Goal: Information Seeking & Learning: Stay updated

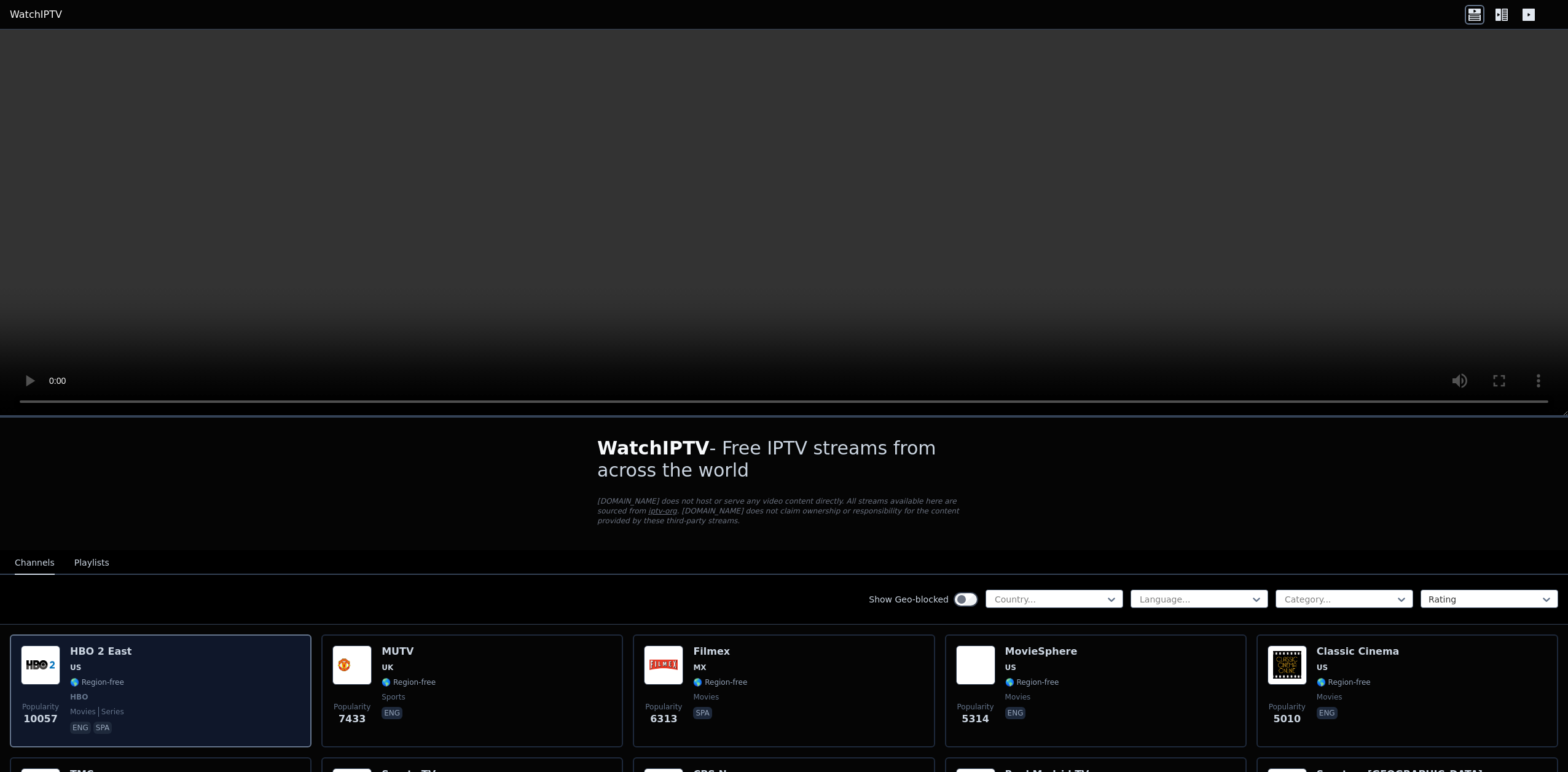
click at [52, 667] on img at bounding box center [40, 665] width 39 height 39
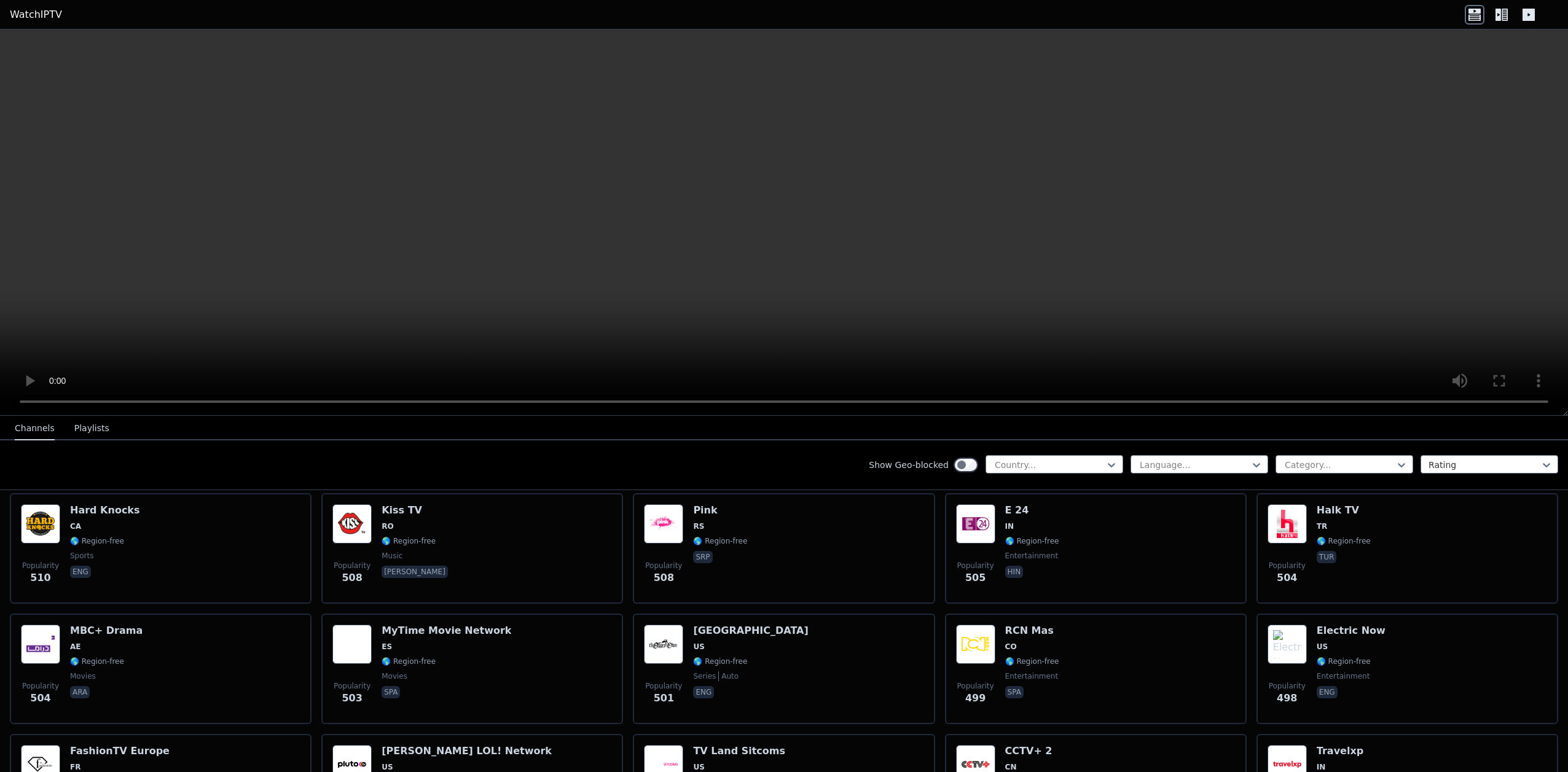
scroll to position [4537, 0]
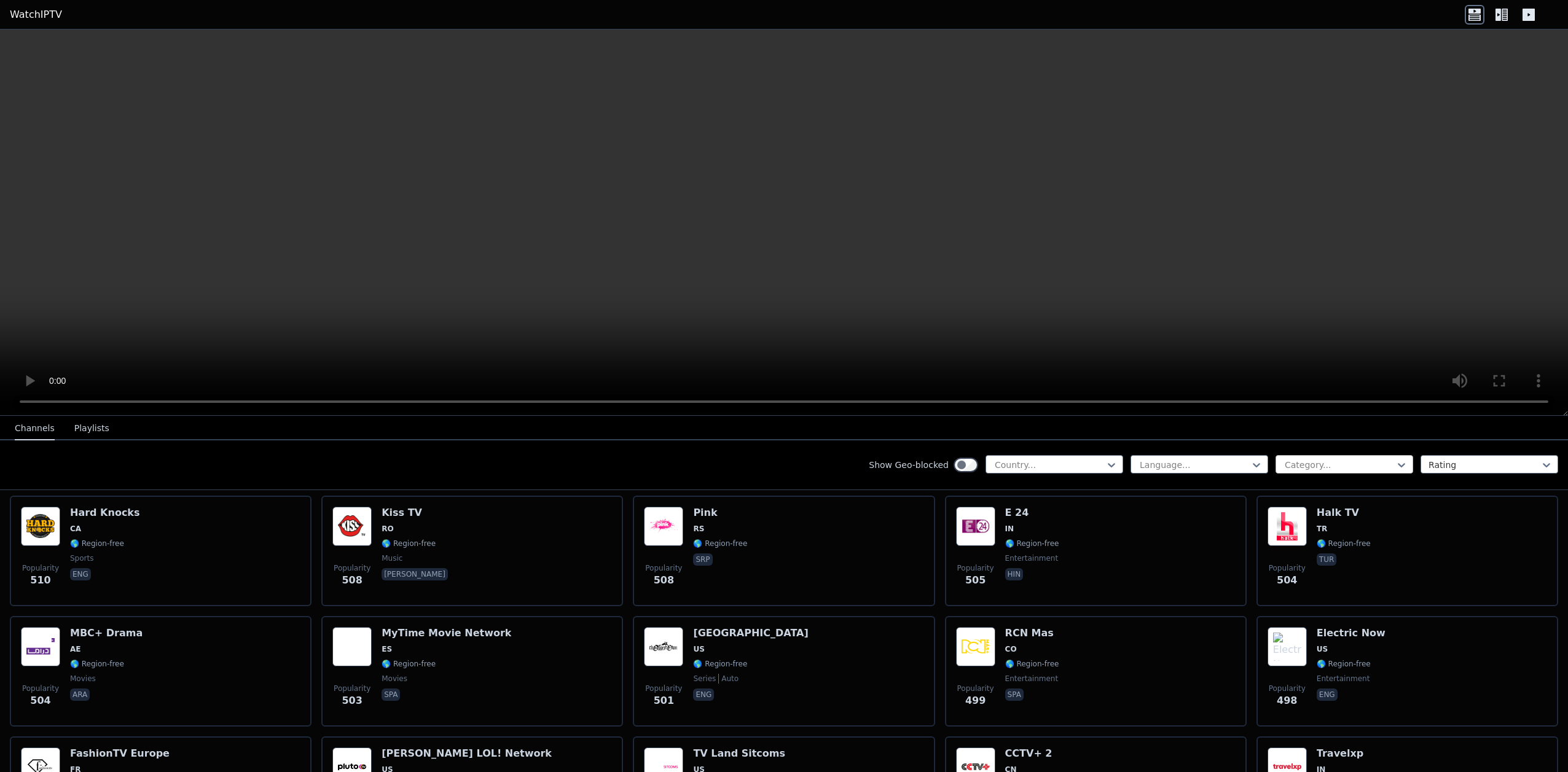
click at [1354, 470] on div at bounding box center [1340, 465] width 112 height 12
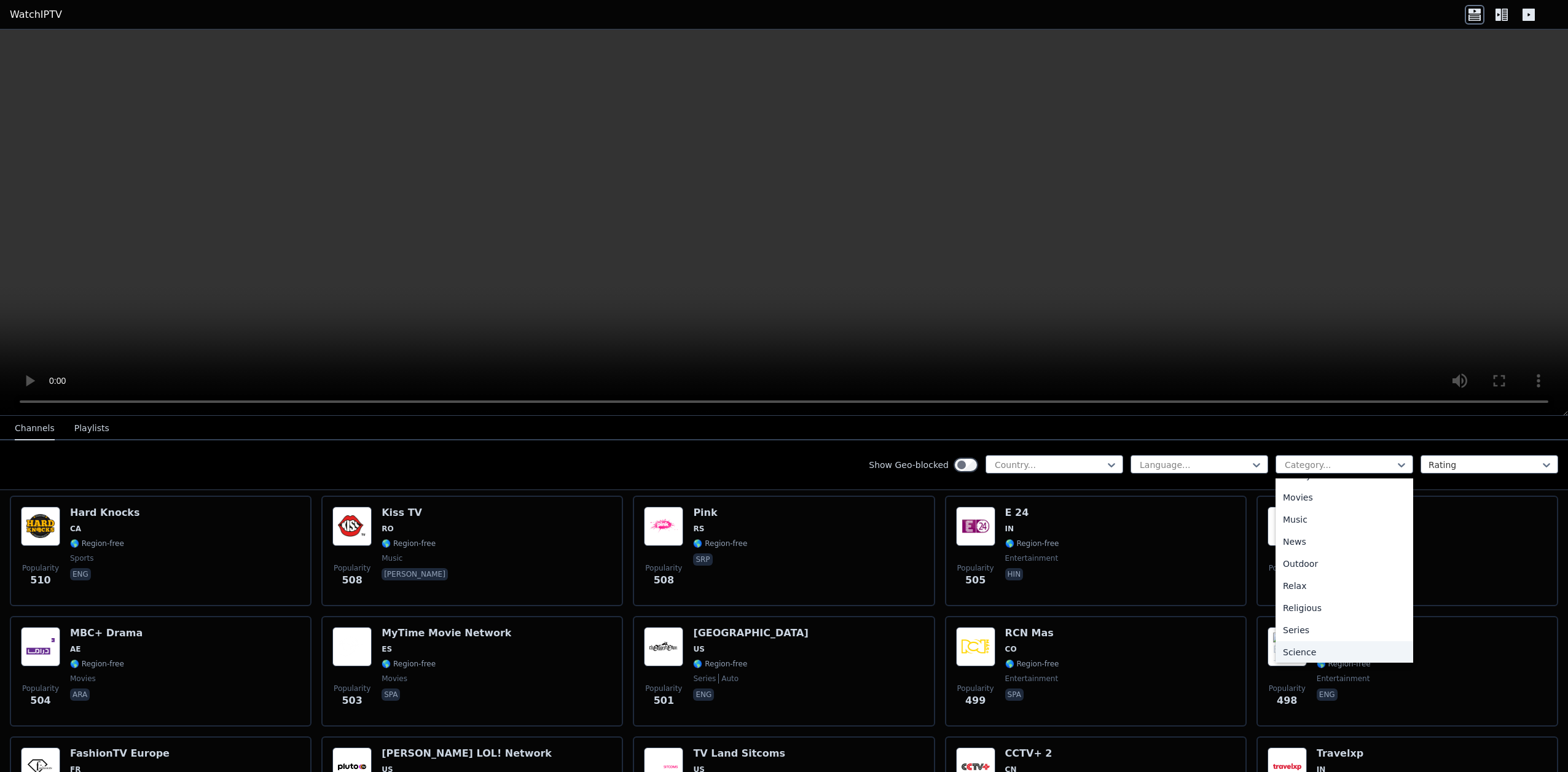
scroll to position [325, 0]
click at [1318, 550] on div "News" at bounding box center [1344, 543] width 138 height 22
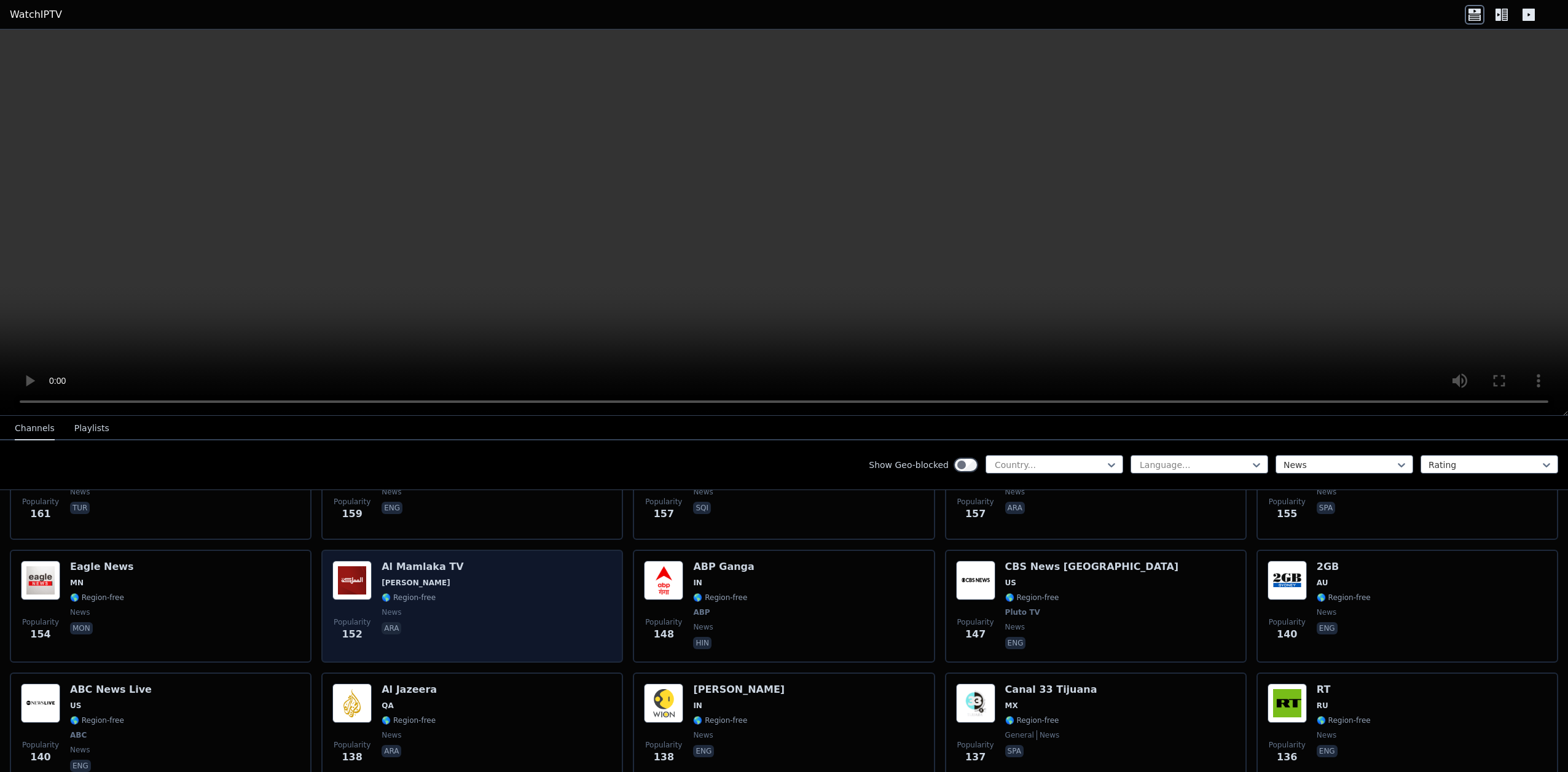
scroll to position [1890, 0]
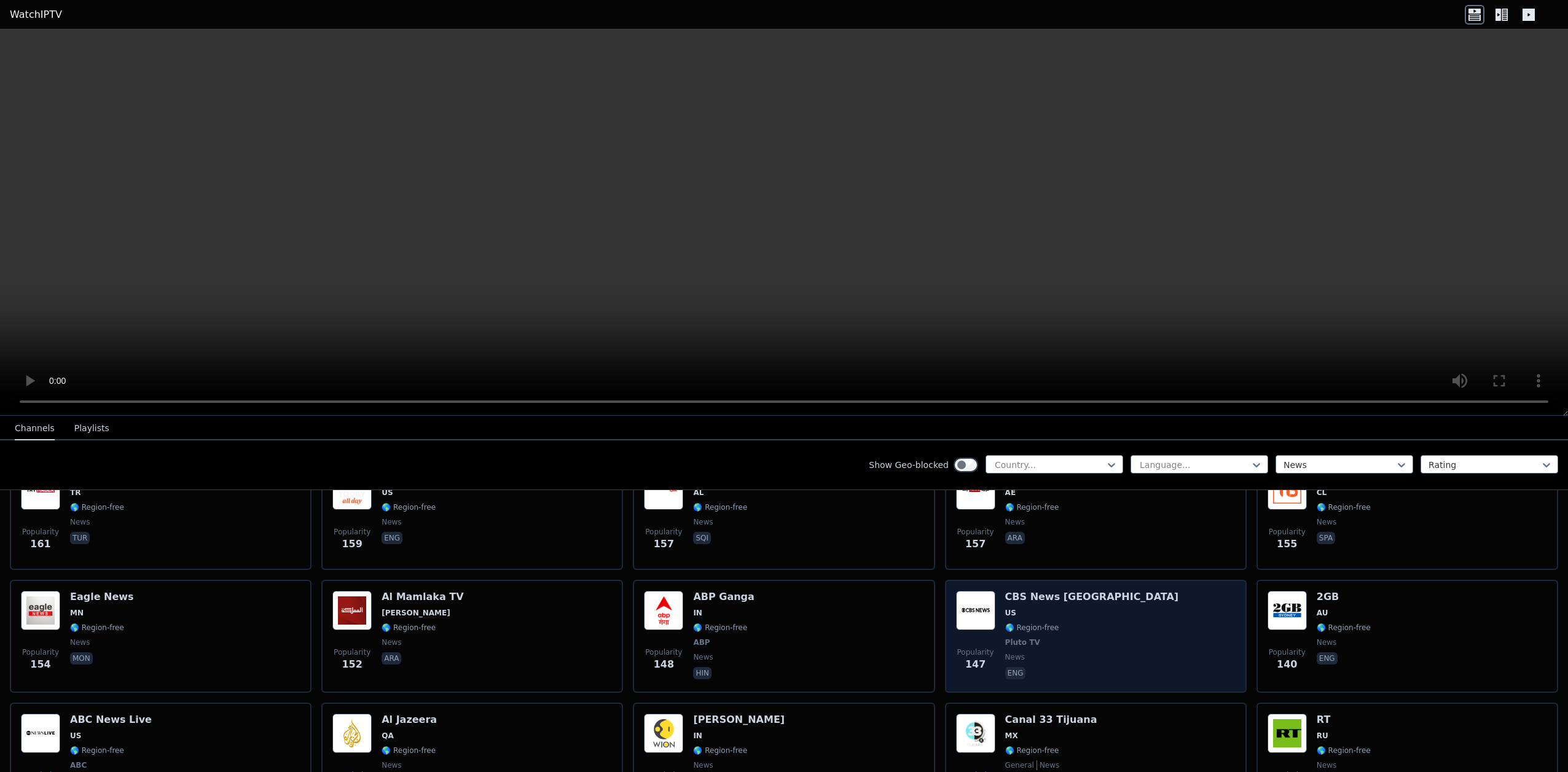
click at [1092, 621] on div "Popularity 147 CBS News [GEOGRAPHIC_DATA] US 🌎 Region-free Pluto TV news eng" at bounding box center [1095, 636] width 279 height 91
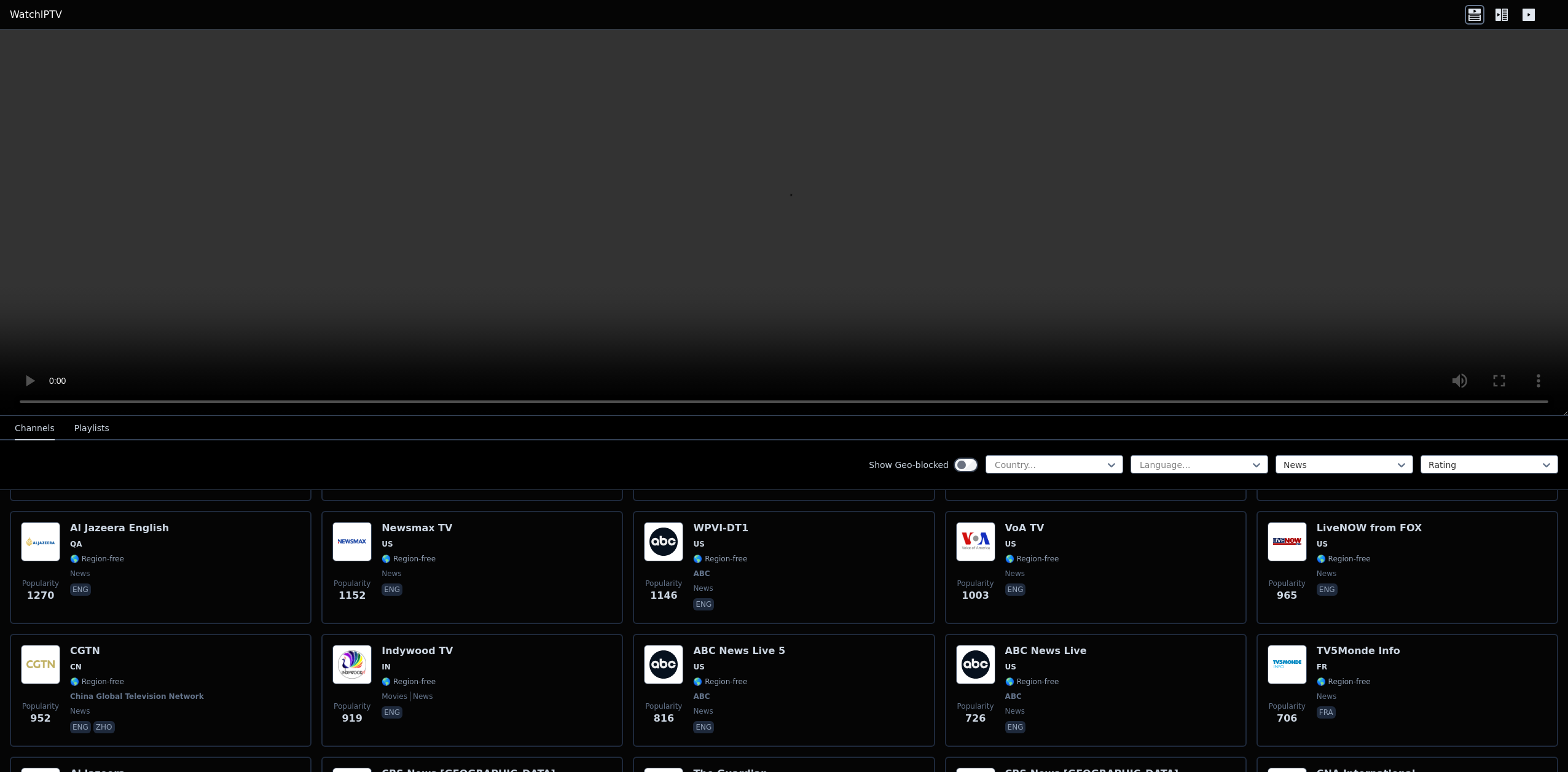
scroll to position [685, 0]
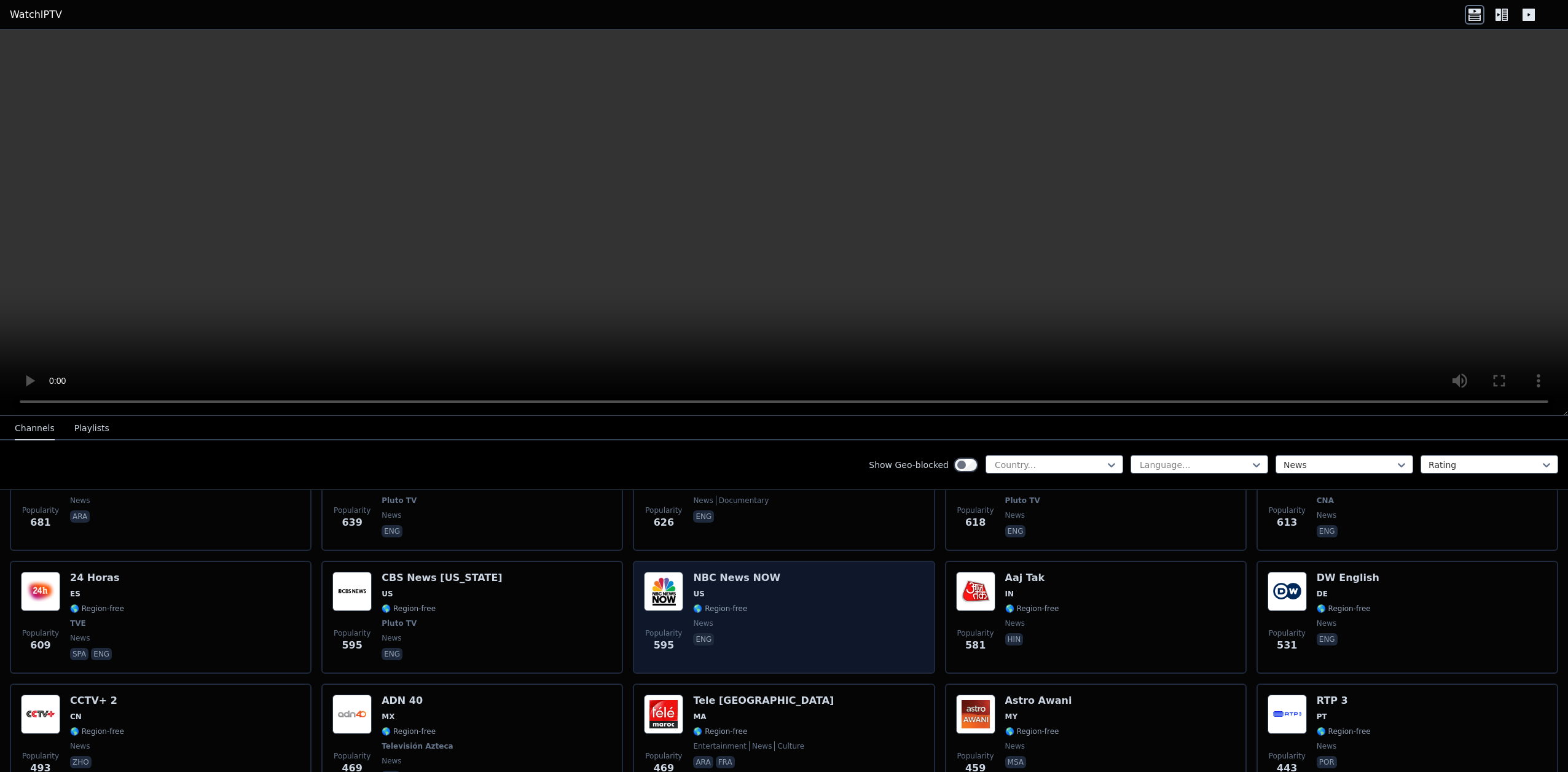
click at [733, 603] on span "🌎 Region-free" at bounding box center [720, 608] width 54 height 10
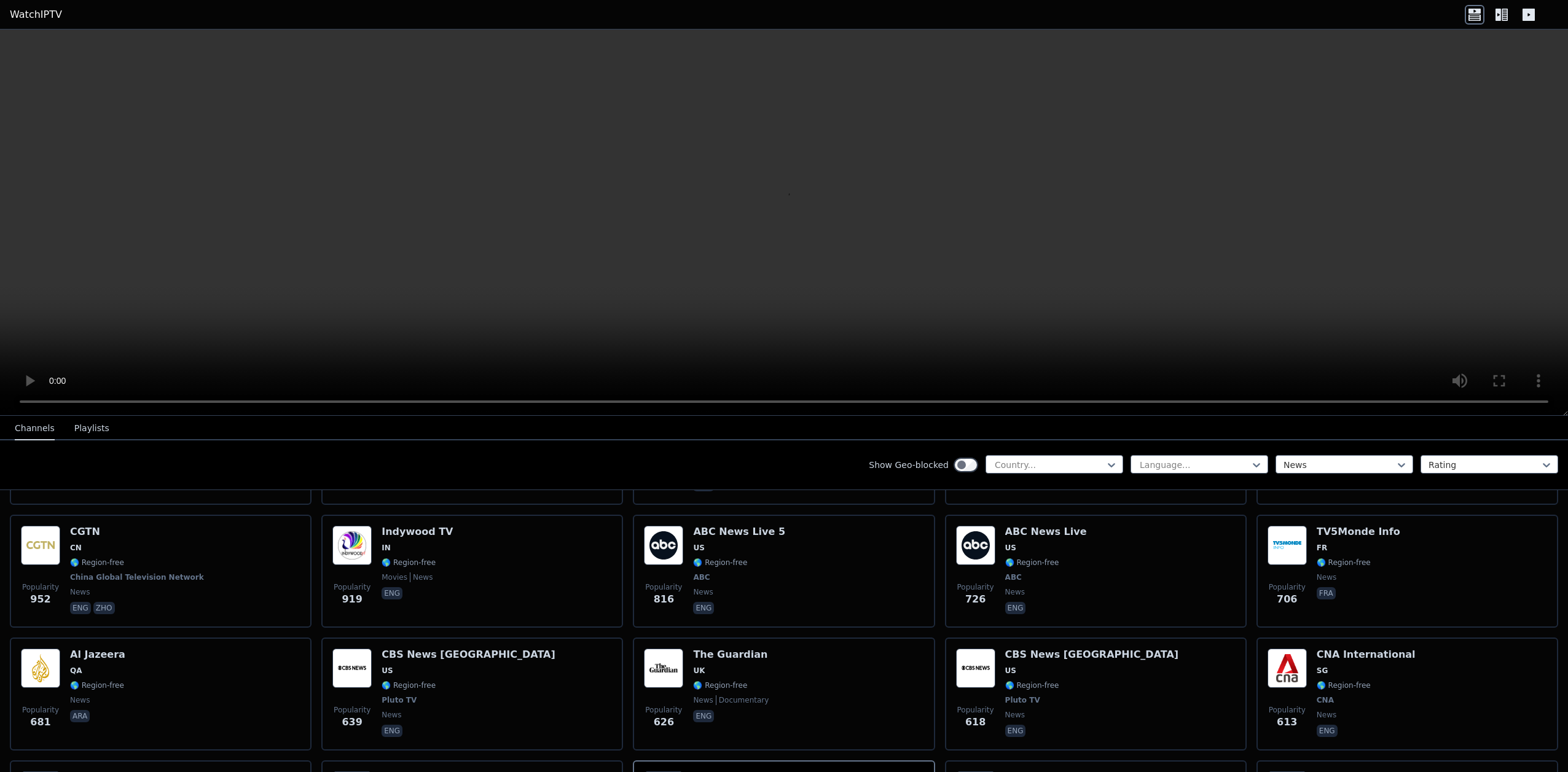
scroll to position [200, 0]
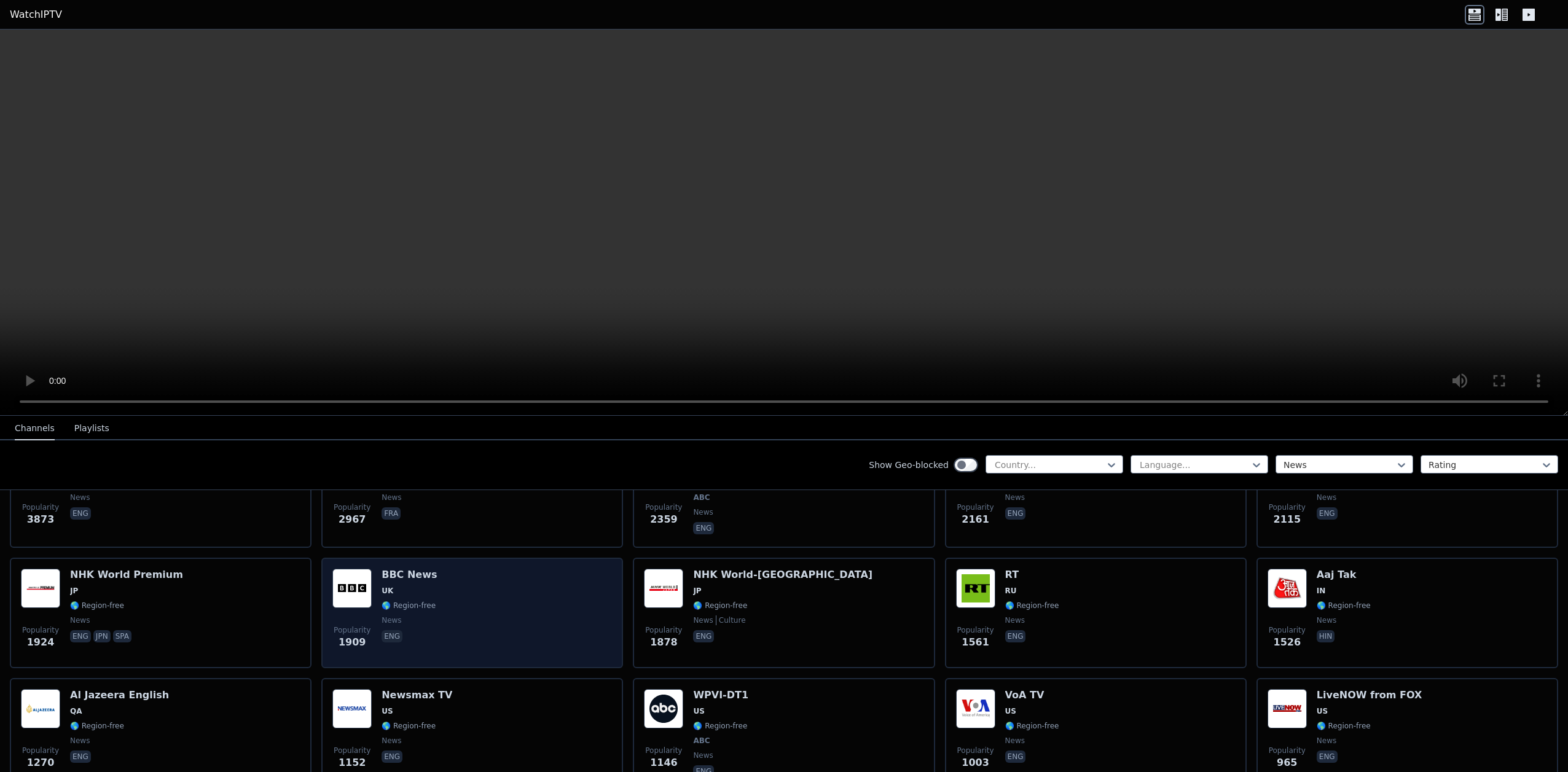
click at [501, 573] on div "Popularity 1909 BBC News UK 🌎 Region-free news eng" at bounding box center [472, 613] width 279 height 89
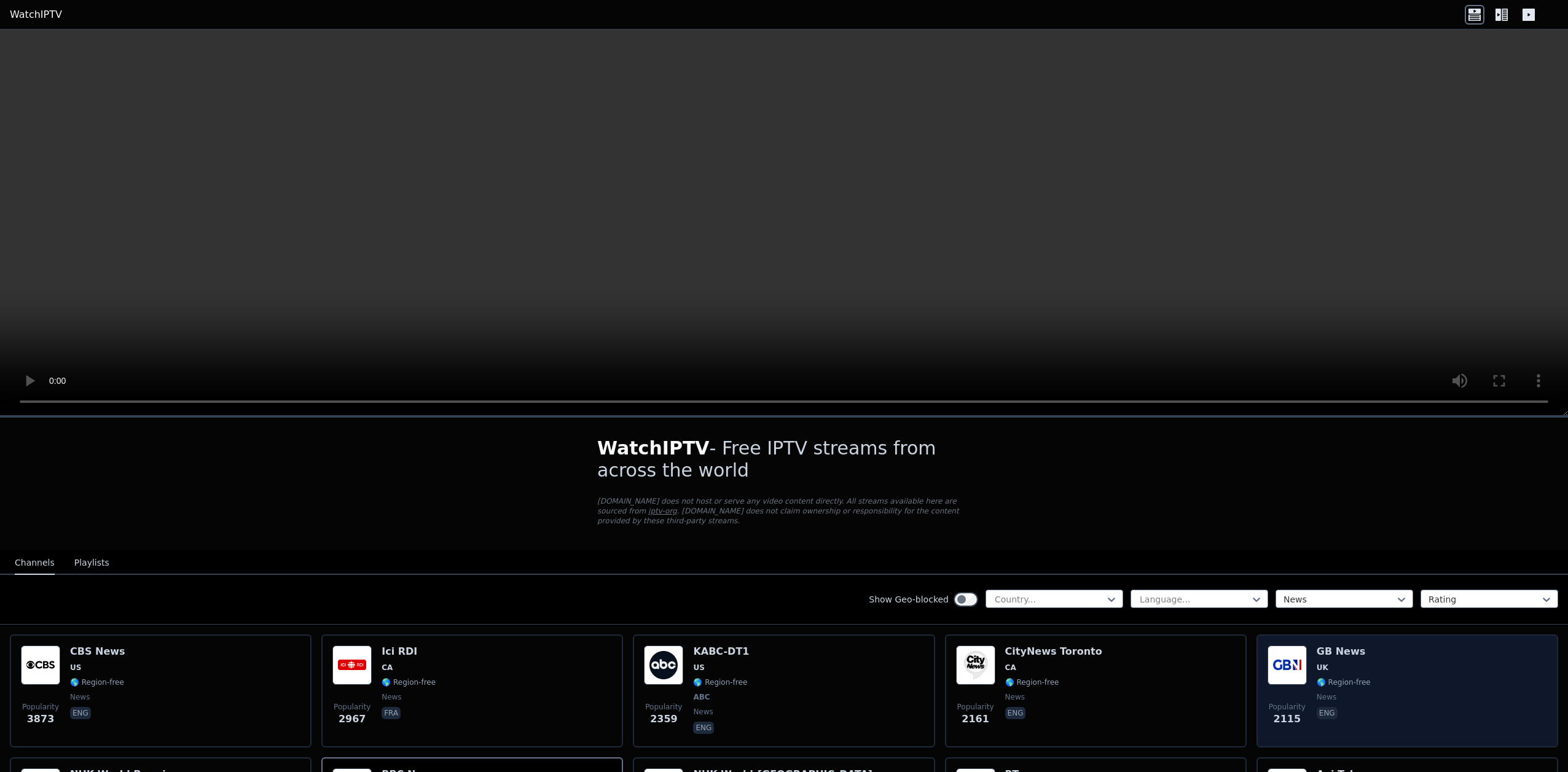
click at [1284, 668] on img at bounding box center [1287, 665] width 39 height 39
